Goal: Task Accomplishment & Management: Use online tool/utility

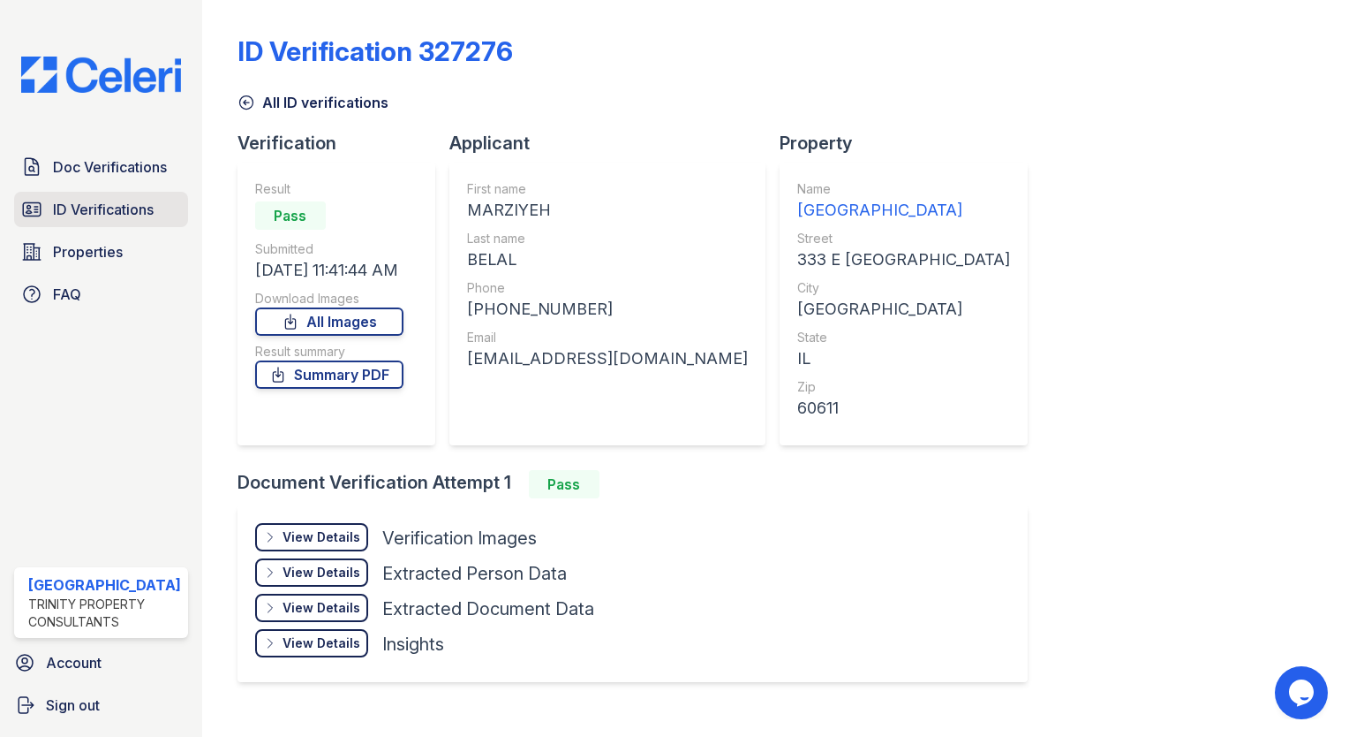
click at [100, 204] on span "ID Verifications" at bounding box center [103, 209] width 101 height 21
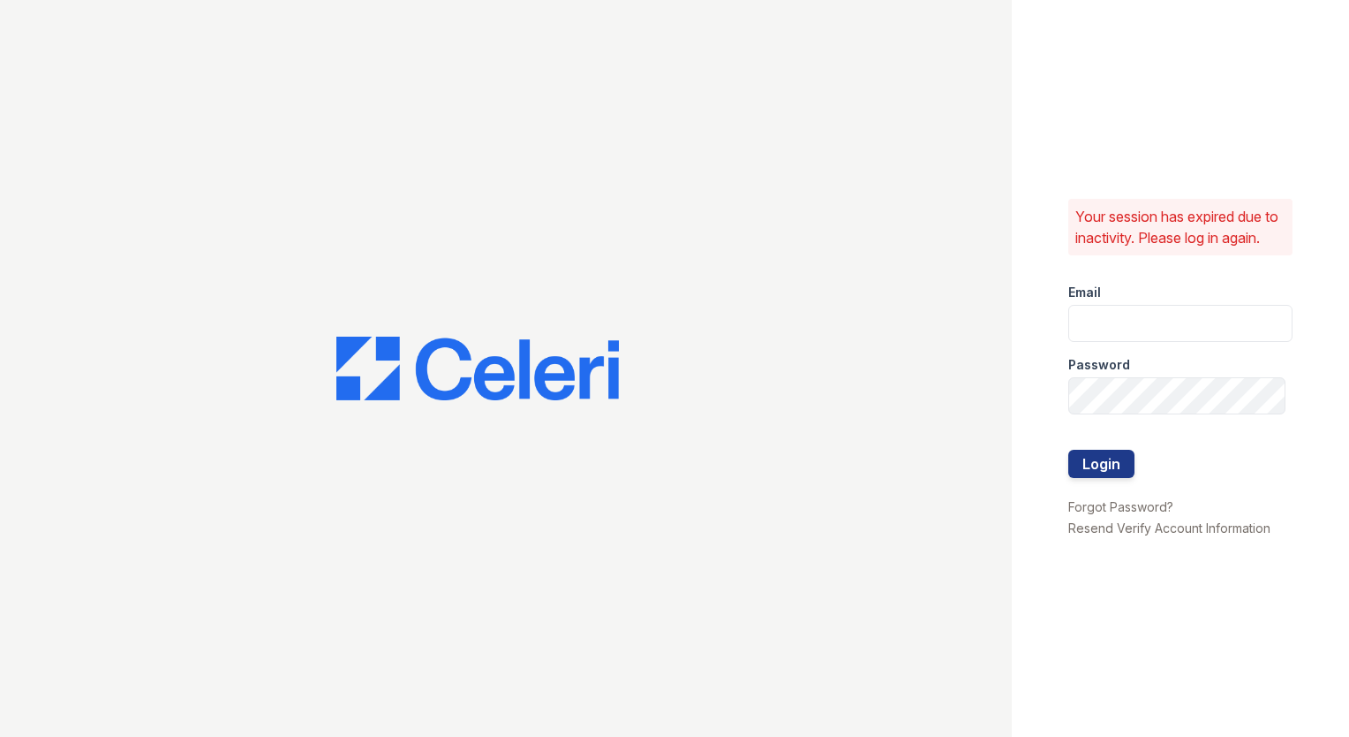
type input "[EMAIL_ADDRESS][DOMAIN_NAME]"
click at [1105, 469] on button "Login" at bounding box center [1102, 464] width 66 height 28
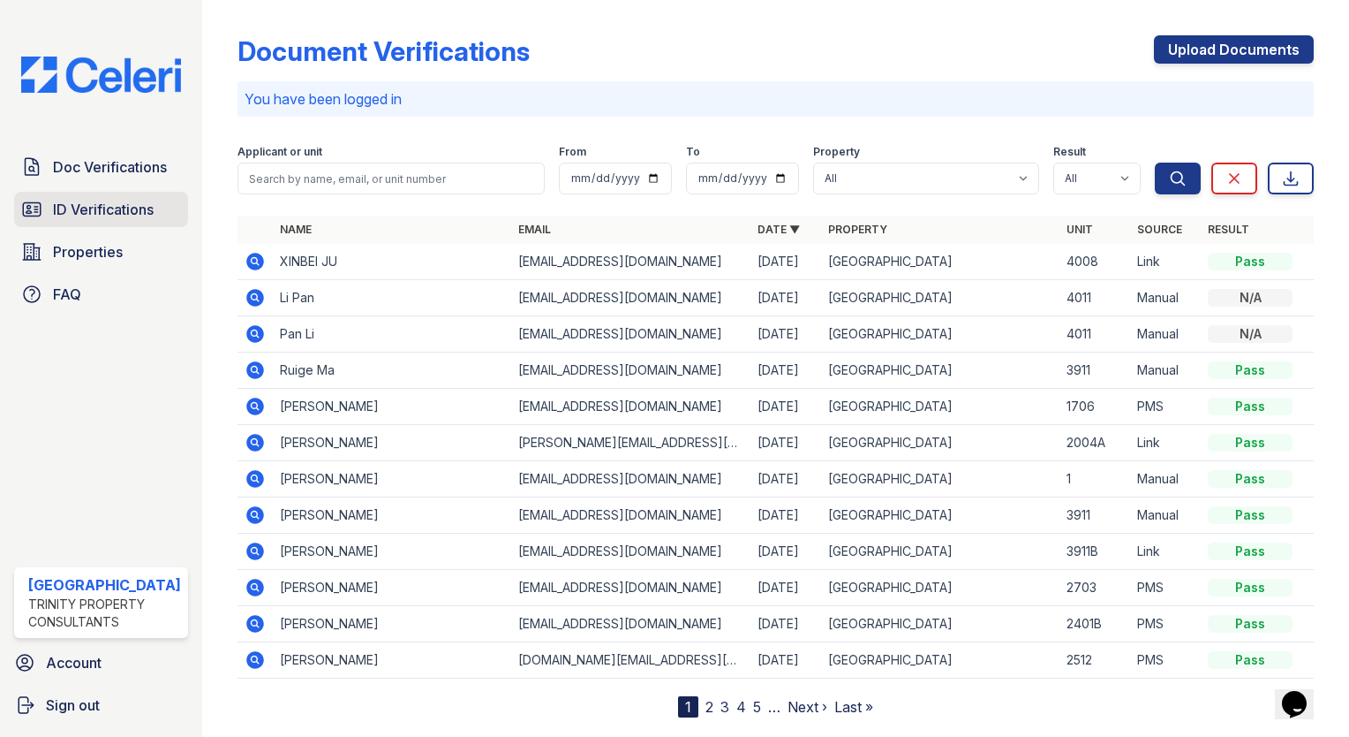
click at [145, 217] on link "ID Verifications" at bounding box center [101, 209] width 174 height 35
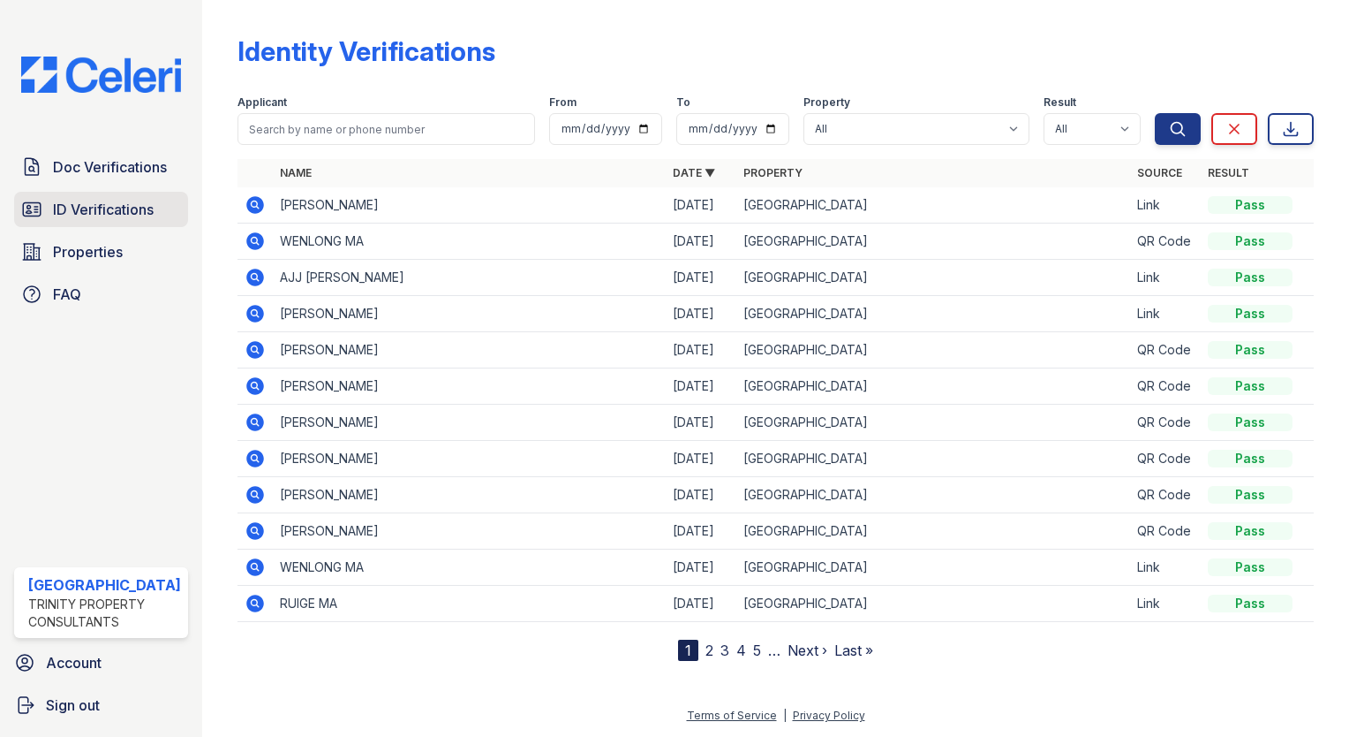
click at [147, 211] on span "ID Verifications" at bounding box center [103, 209] width 101 height 21
click at [246, 274] on icon at bounding box center [255, 277] width 18 height 18
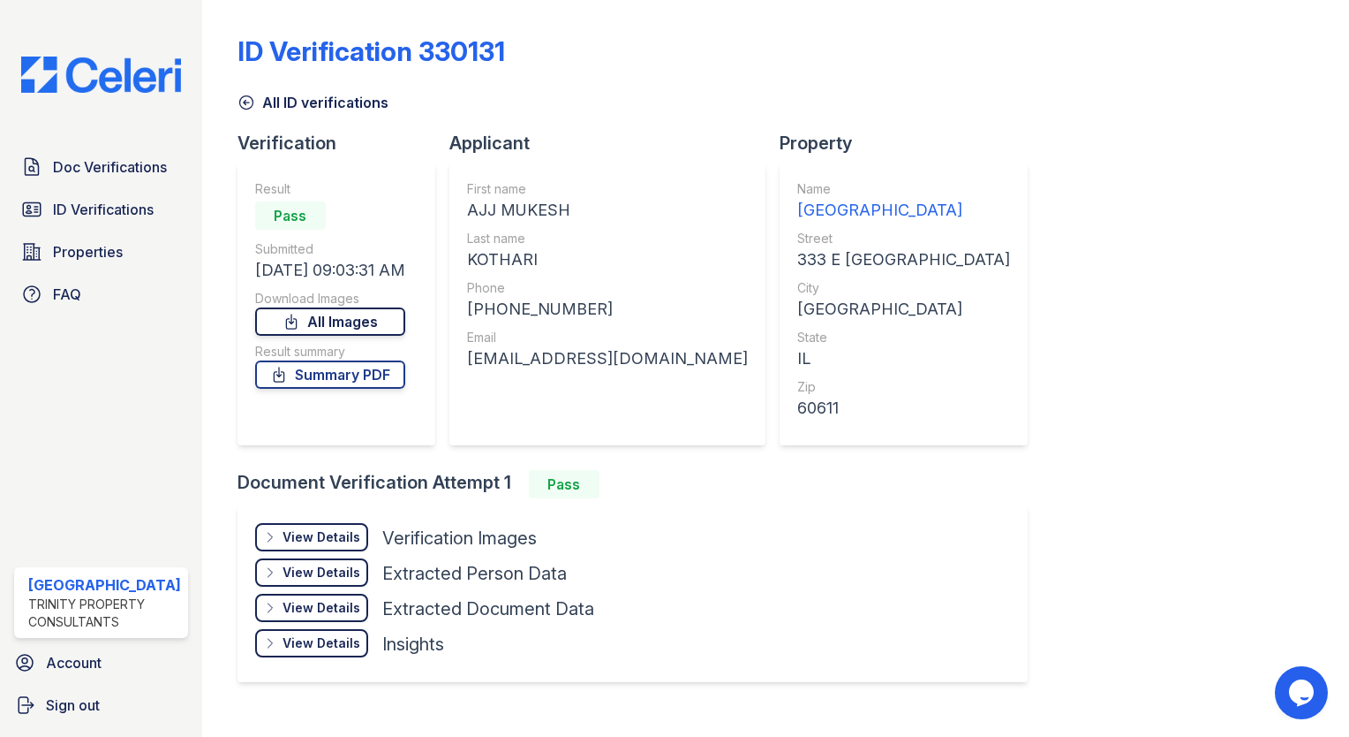
click at [357, 307] on link "All Images" at bounding box center [330, 321] width 150 height 28
click at [1242, 77] on div "ID Verification 330131" at bounding box center [776, 58] width 1077 height 46
click at [145, 212] on span "ID Verifications" at bounding box center [103, 209] width 101 height 21
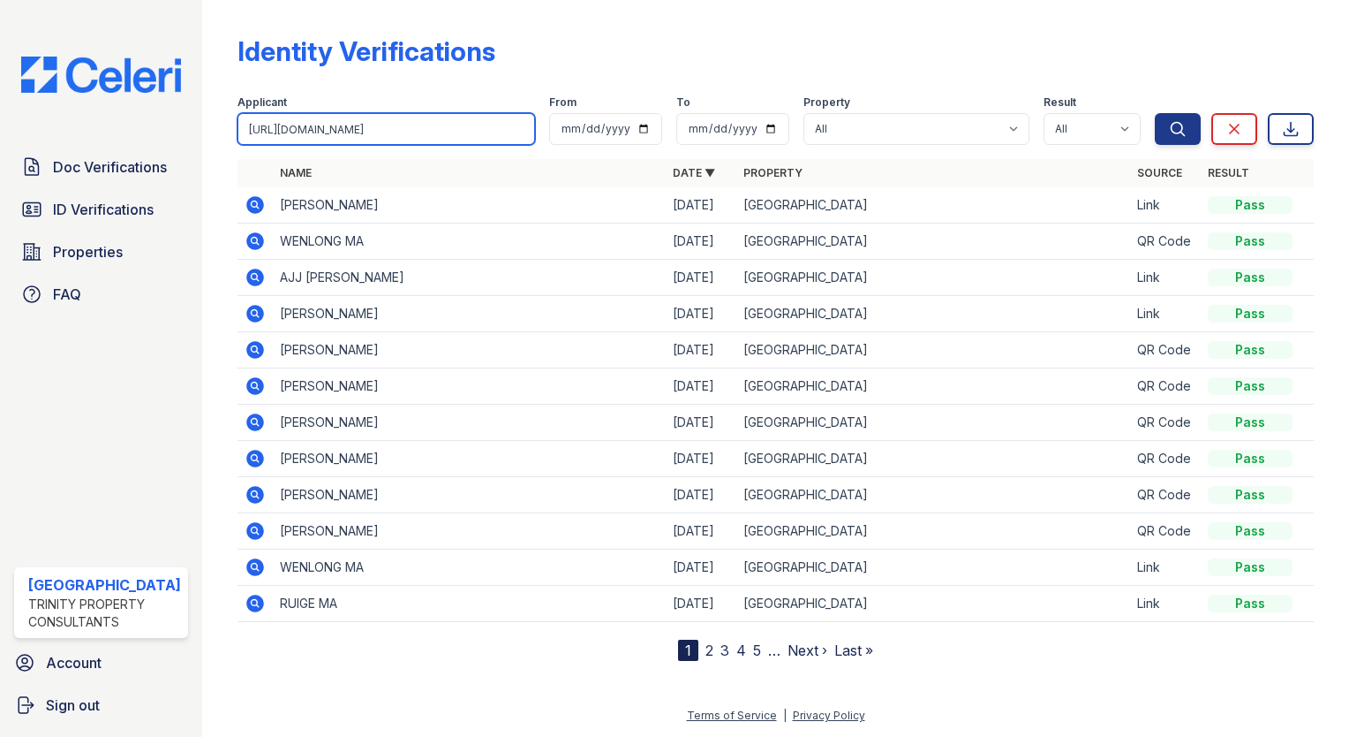
type input "https://app.getceleri.com/portal/identity_verifications/330133"
click at [209, 46] on div "Identity Verifications Filter Applicant https://app.getceleri.com/portal/identi…" at bounding box center [775, 368] width 1147 height 737
click at [253, 205] on icon at bounding box center [255, 205] width 18 height 18
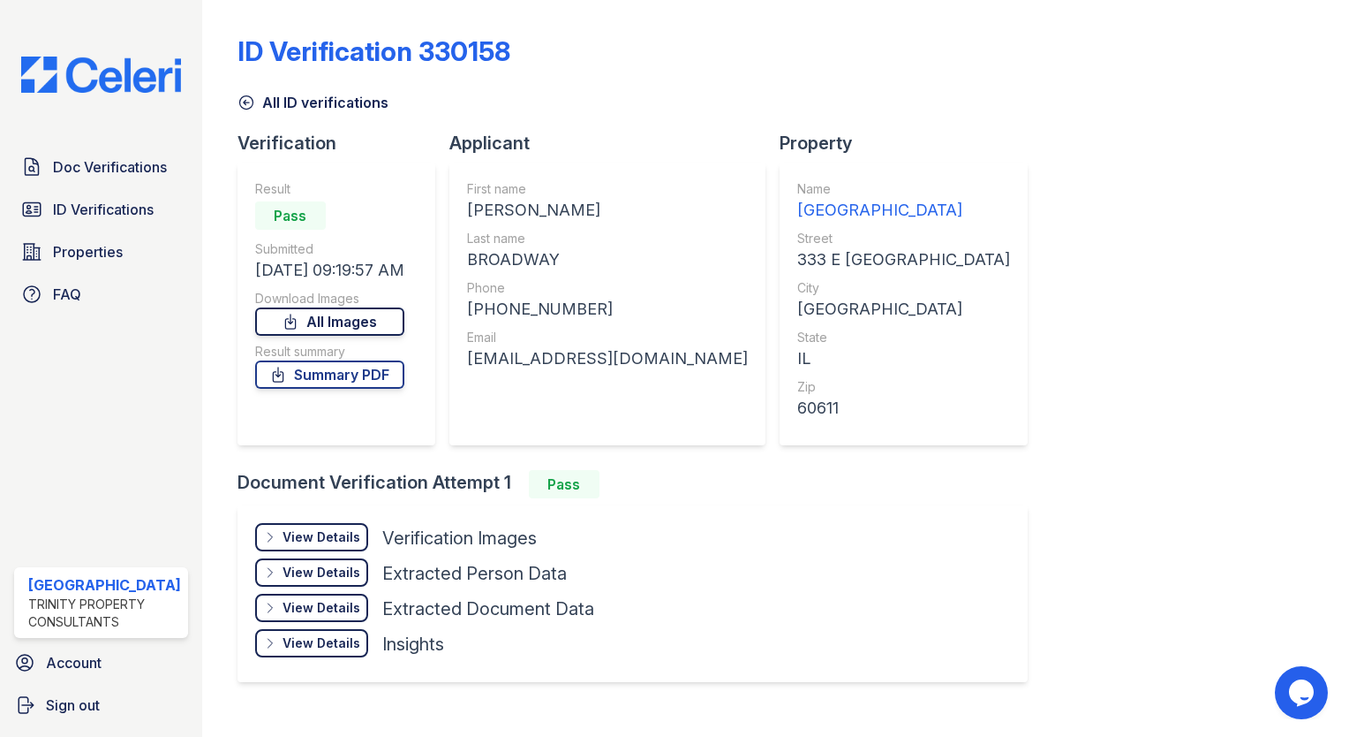
click at [350, 321] on link "All Images" at bounding box center [329, 321] width 149 height 28
click at [1243, 223] on div "ID Verification 330158 All ID verifications Verification Result Pass Submitted …" at bounding box center [776, 356] width 1077 height 699
